Goal: Information Seeking & Learning: Learn about a topic

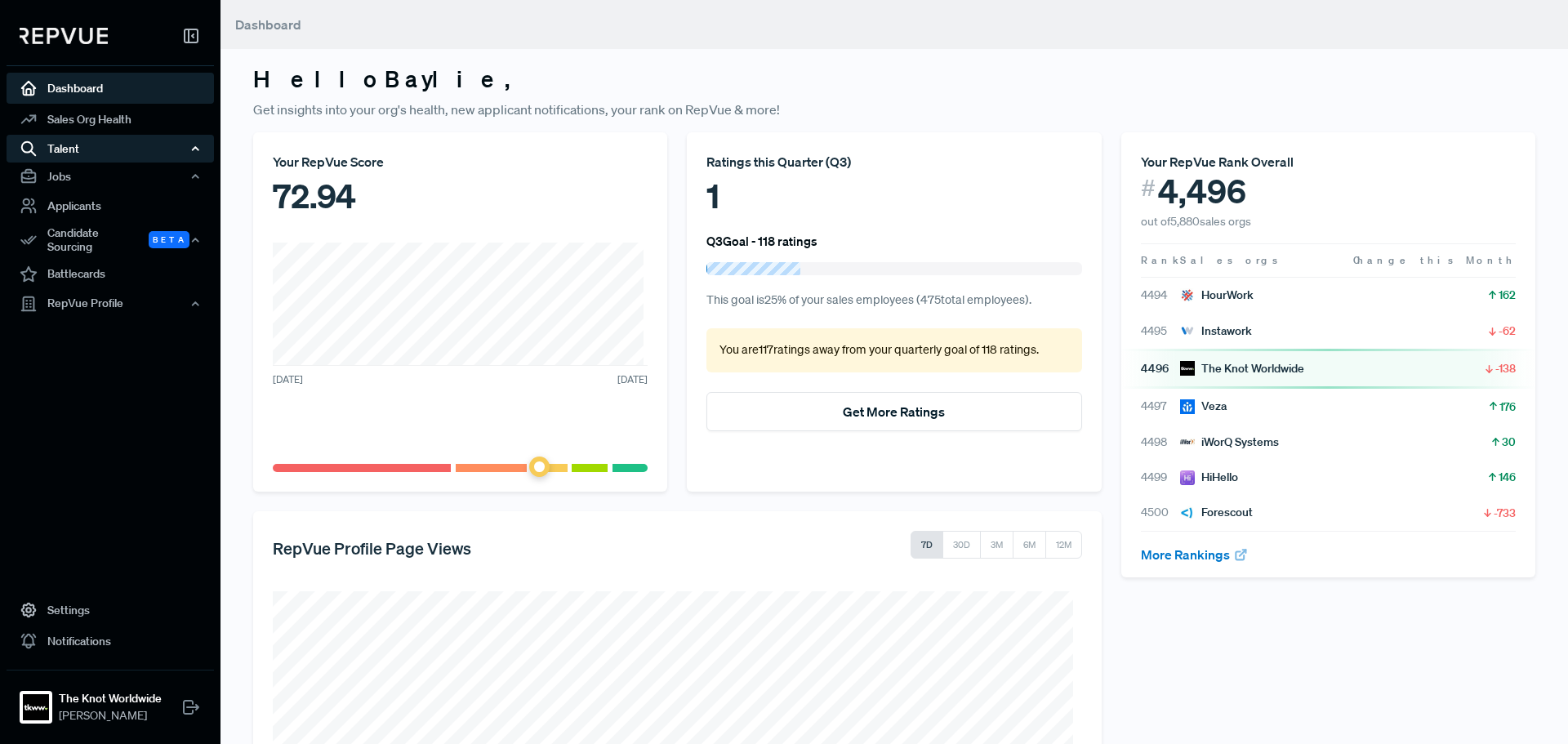
click at [127, 150] on div "Talent" at bounding box center [111, 149] width 208 height 28
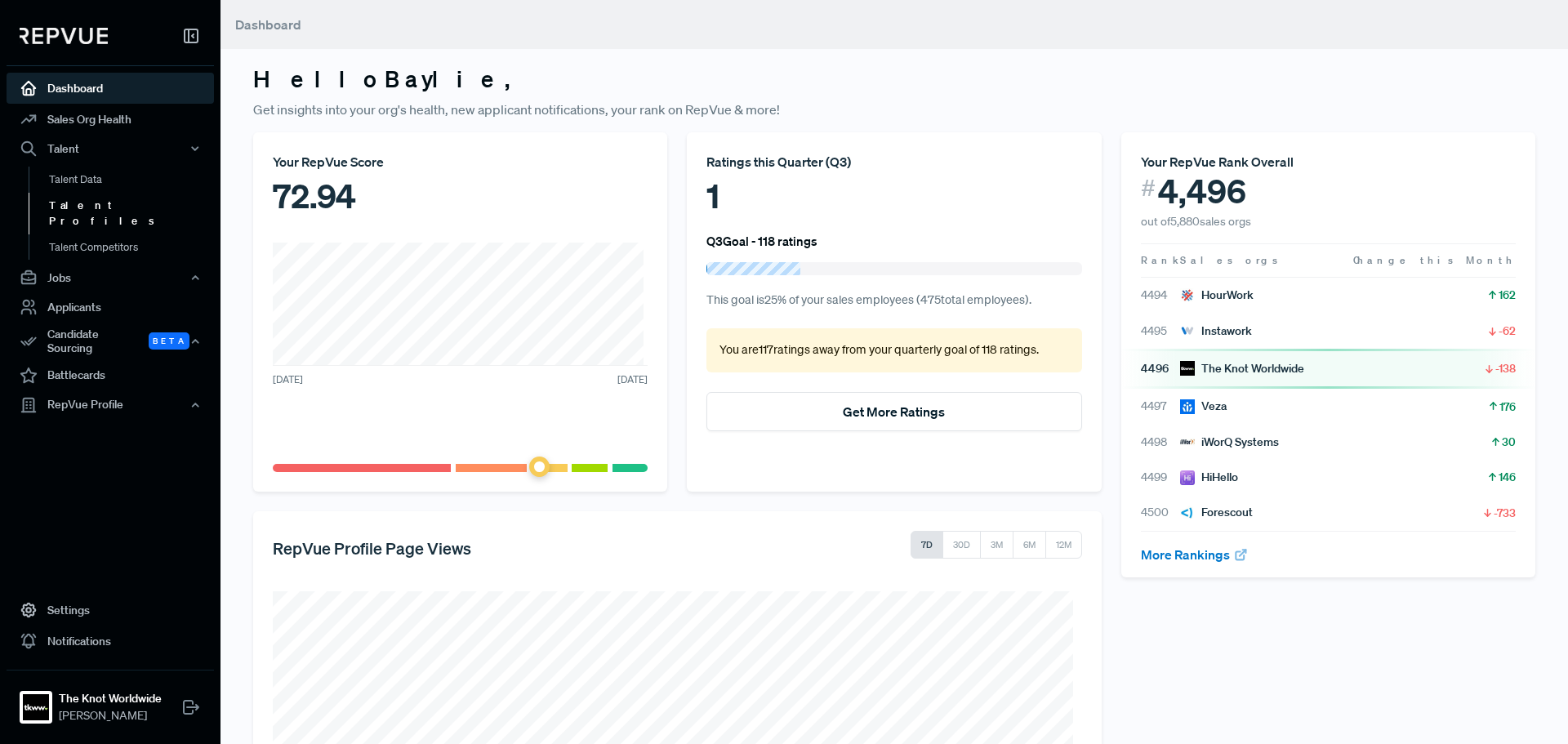
click at [116, 204] on link "Talent Profiles" at bounding box center [133, 214] width 208 height 42
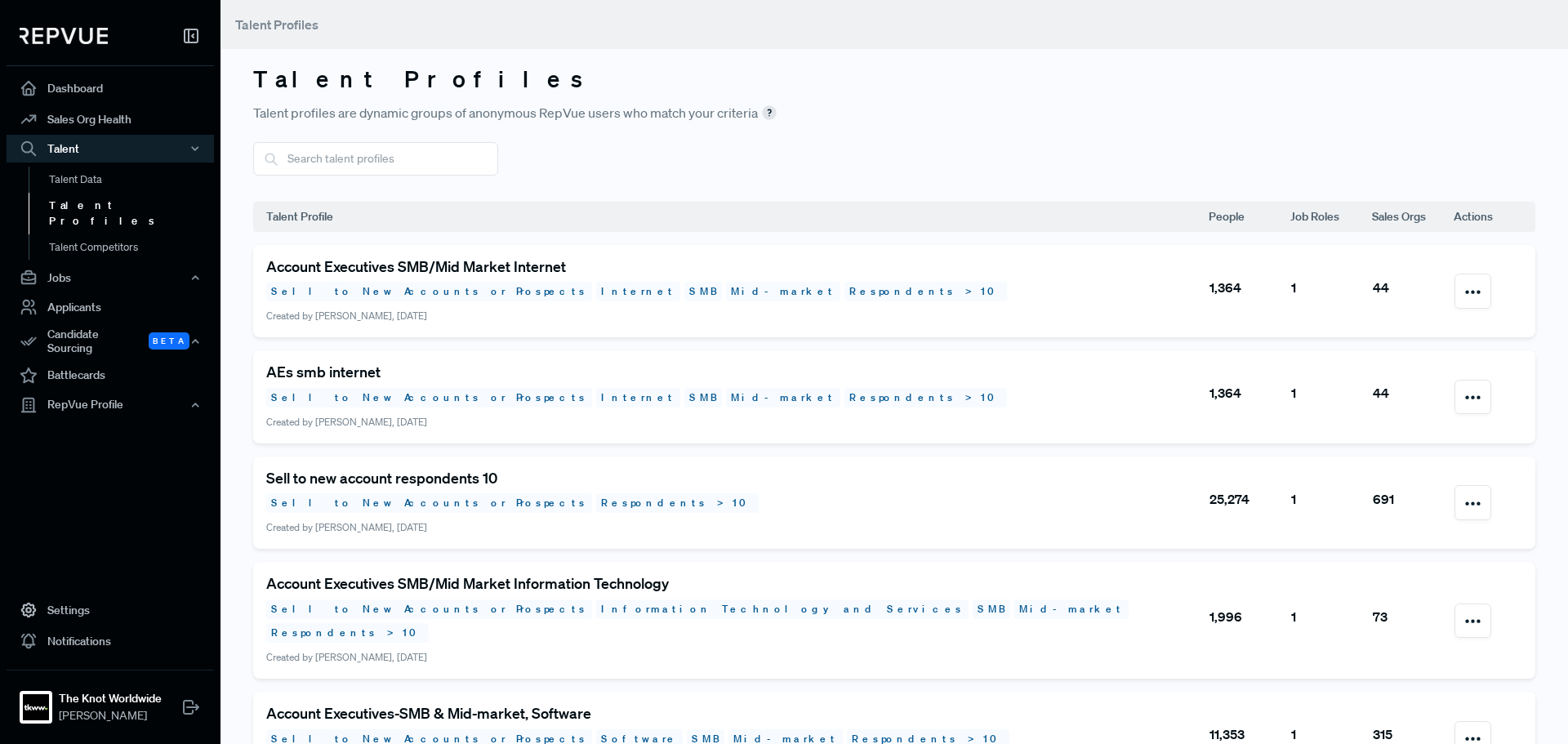
click at [536, 577] on h5 "Account Executives SMB/Mid Market Information Technology" at bounding box center [737, 584] width 941 height 18
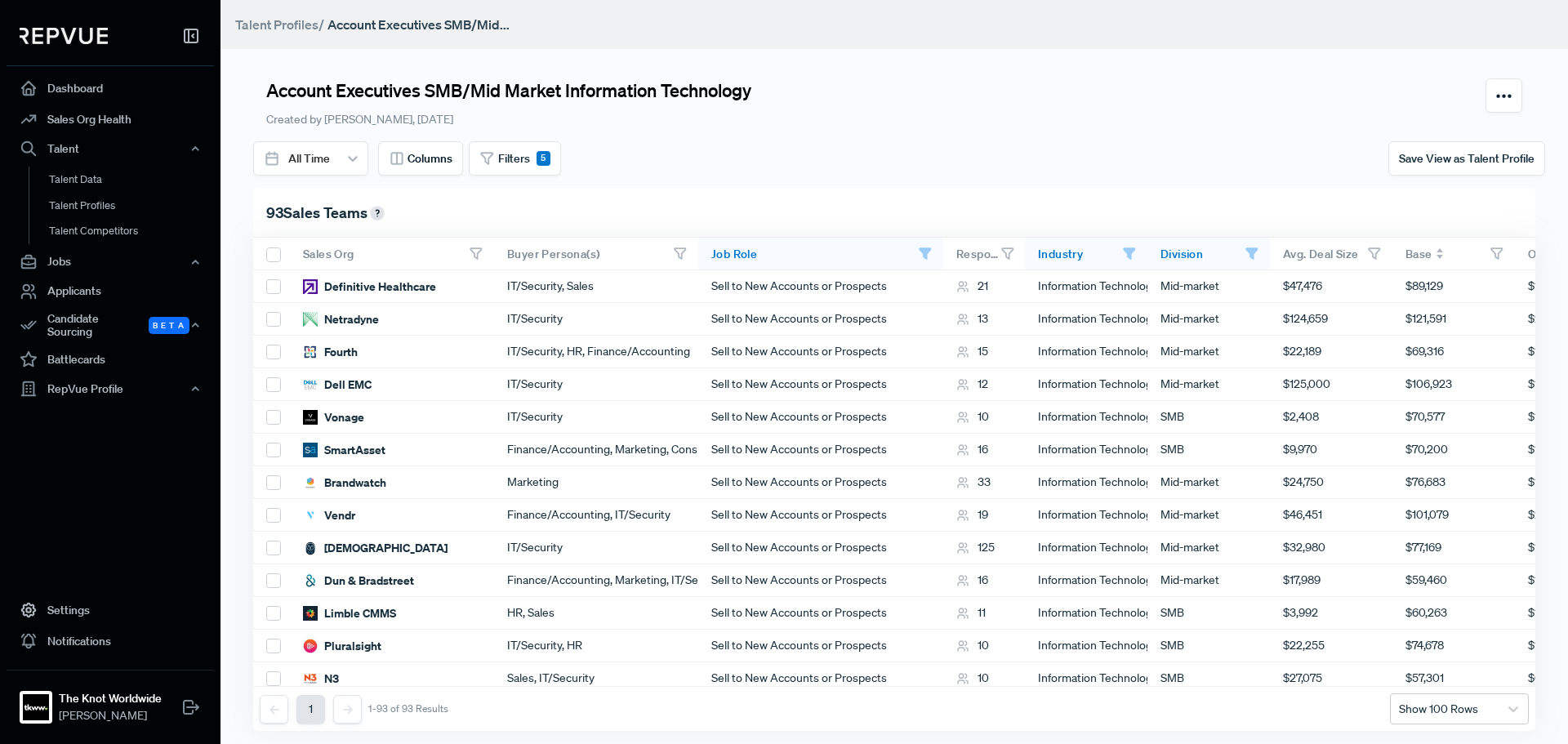
click at [1438, 258] on icon at bounding box center [1439, 257] width 7 height 4
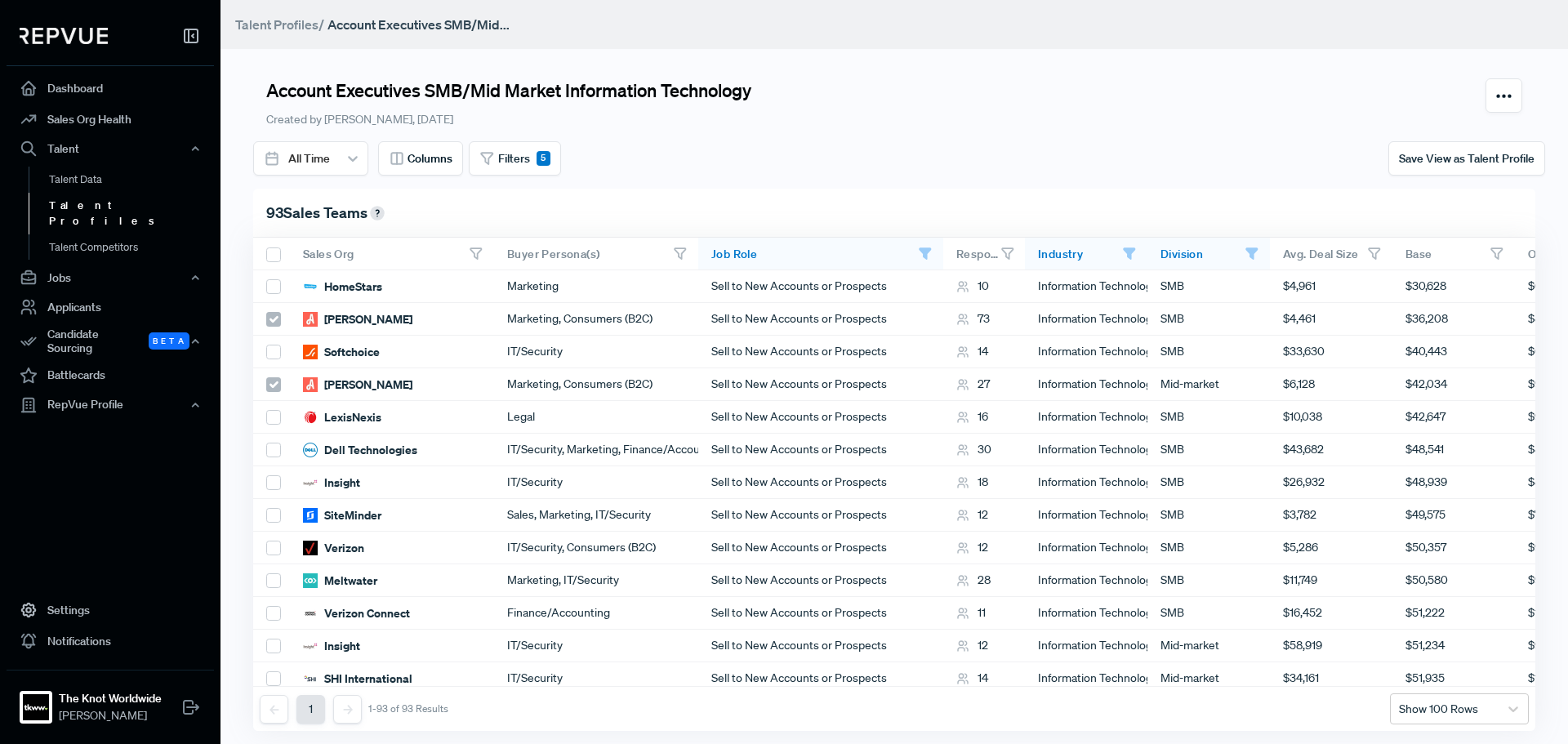
click at [110, 209] on link "Talent Profiles" at bounding box center [133, 214] width 208 height 42
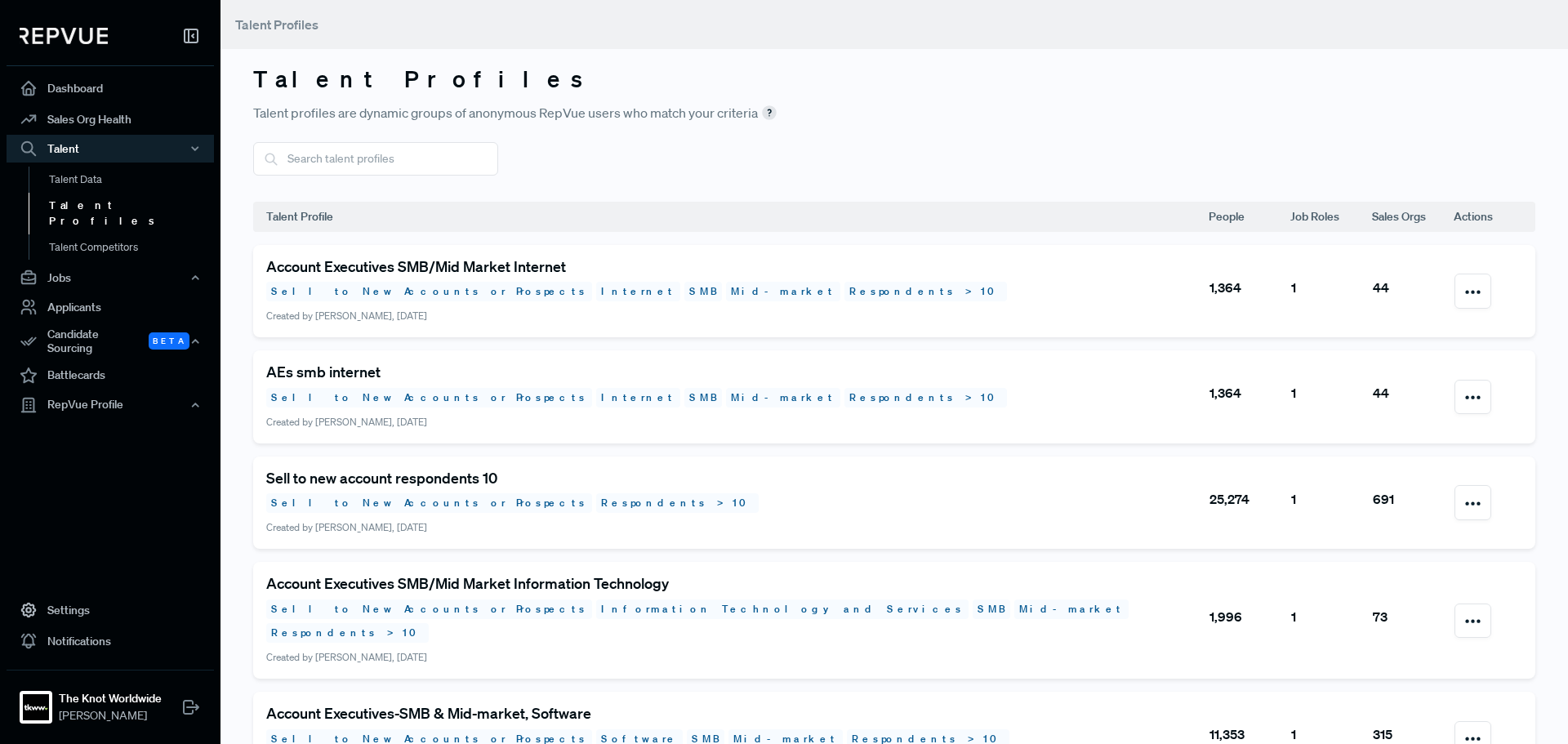
click at [540, 258] on h5 "Account Executives SMB/Mid Market Internet" at bounding box center [737, 267] width 941 height 18
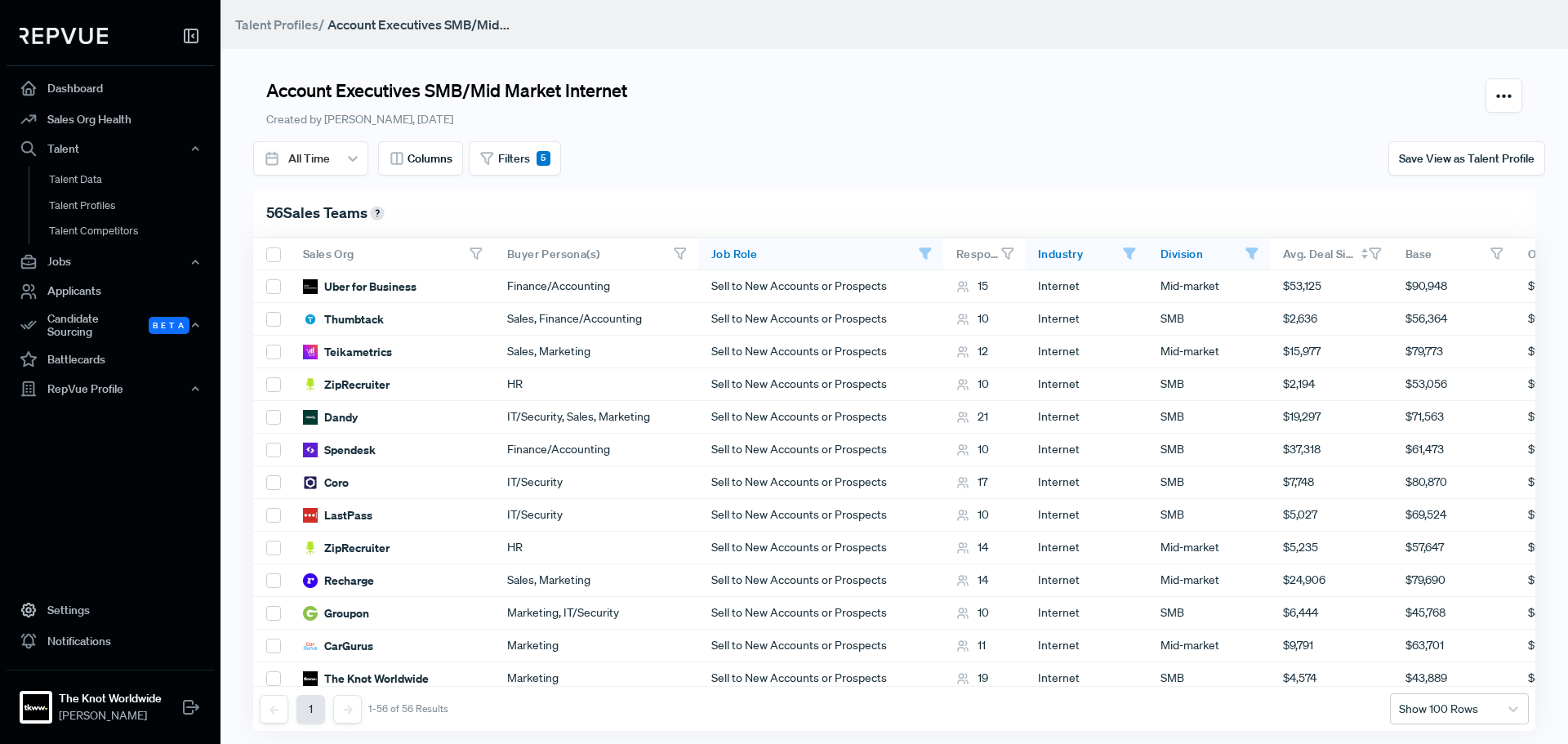
click at [1361, 249] on icon at bounding box center [1364, 251] width 7 height 4
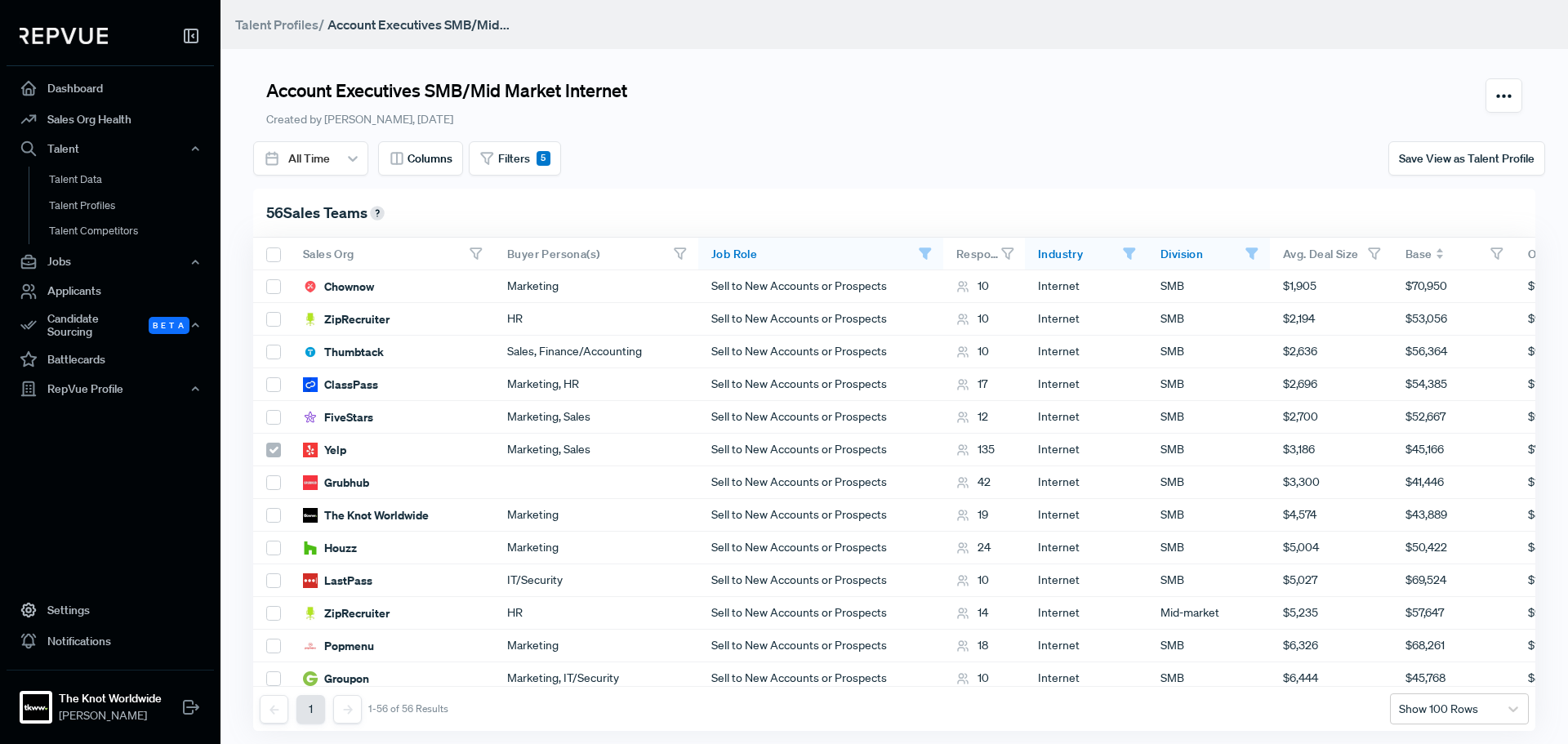
click at [1429, 250] on span "Base" at bounding box center [1418, 254] width 27 height 15
